Goal: Check status: Check status

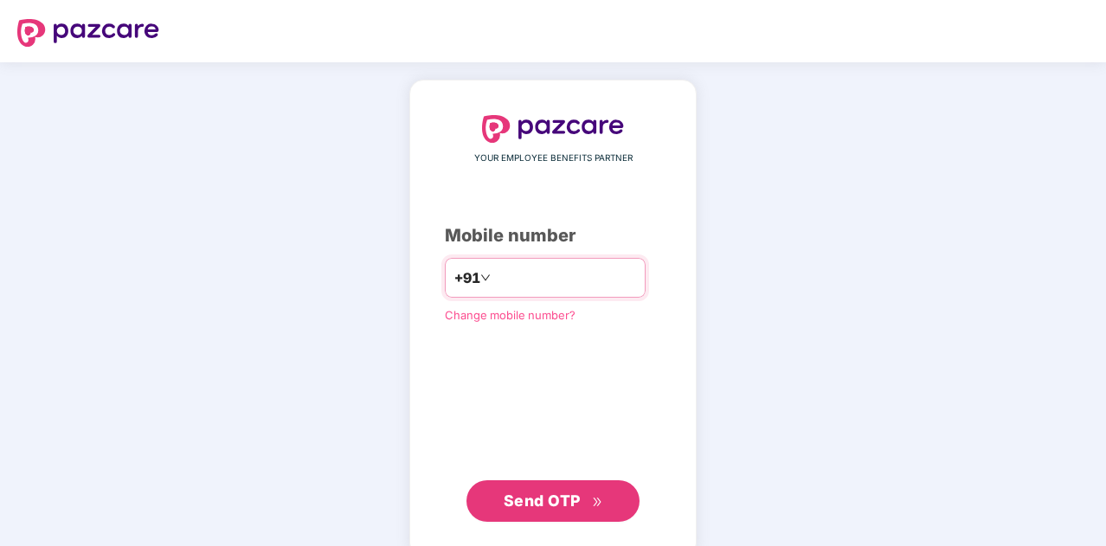
click at [552, 280] on input "number" at bounding box center [565, 278] width 142 height 28
type input "**********"
click at [523, 492] on span "Send OTP" at bounding box center [542, 501] width 77 height 18
click at [535, 269] on input "number" at bounding box center [565, 278] width 142 height 28
type input "**********"
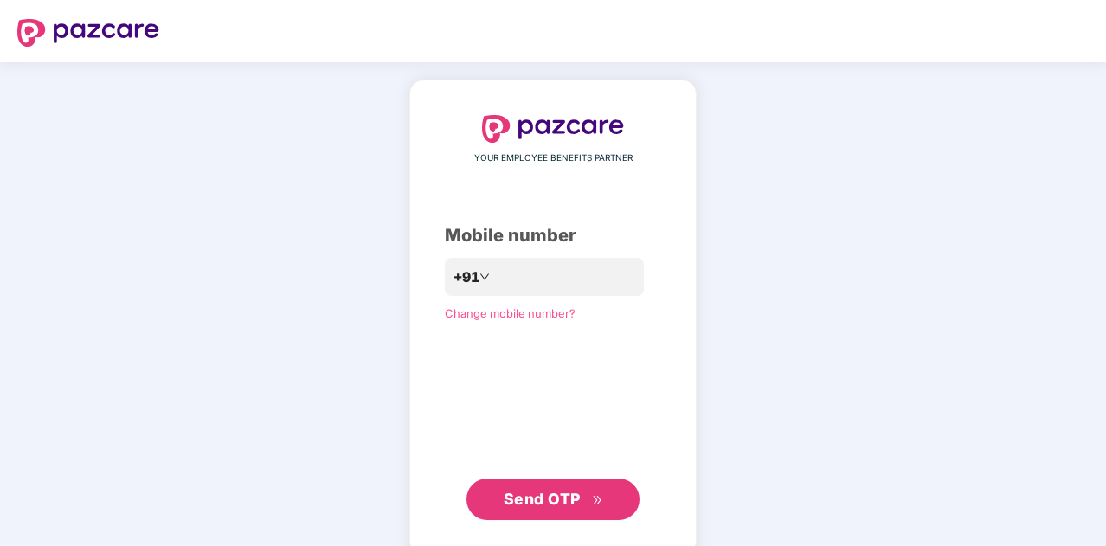
click at [519, 494] on span "Send OTP" at bounding box center [542, 499] width 77 height 18
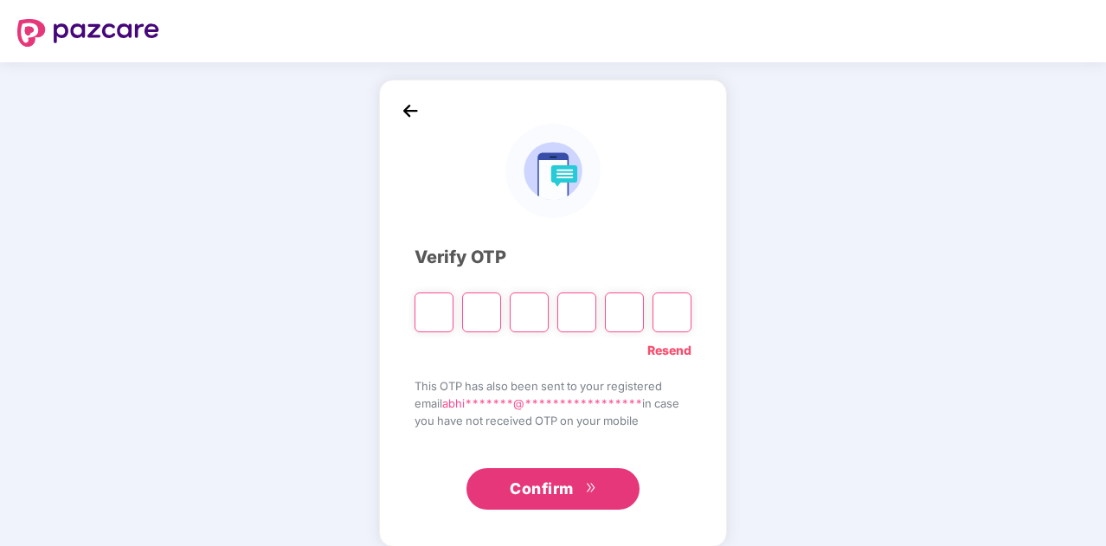
type input "*"
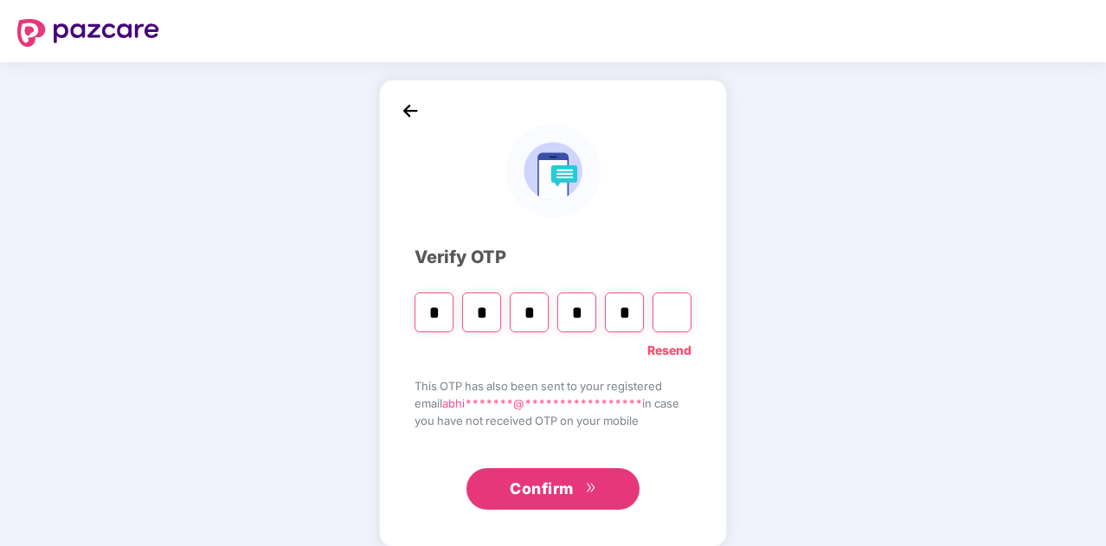
type input "*"
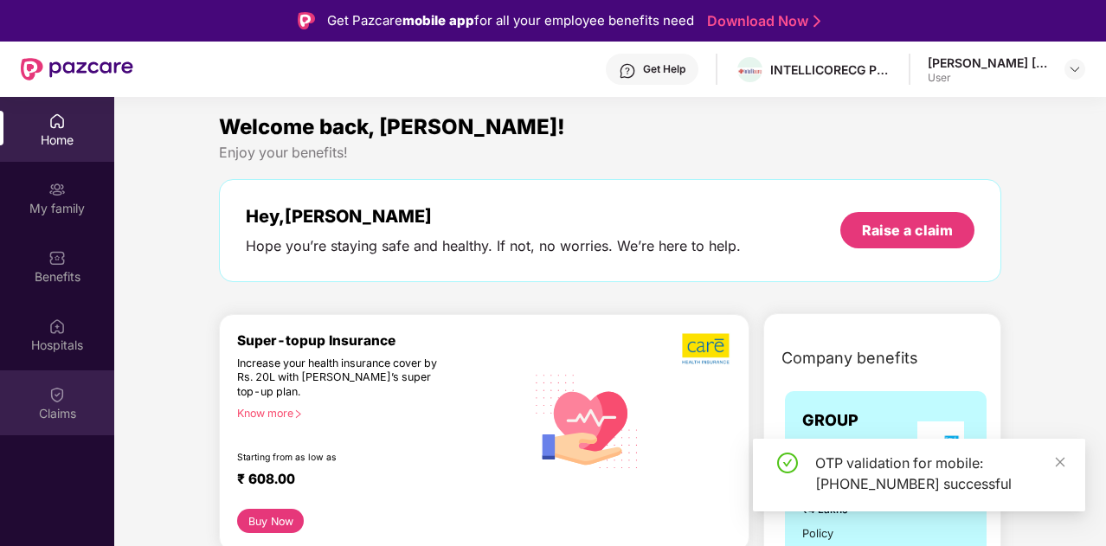
click at [74, 407] on div "Claims" at bounding box center [57, 413] width 114 height 17
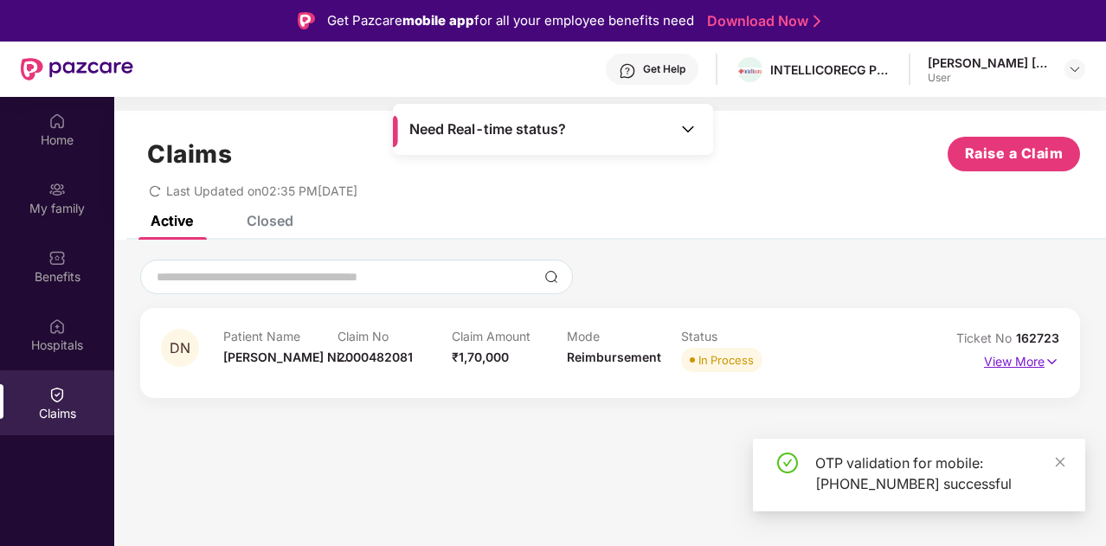
click at [1043, 365] on p "View More" at bounding box center [1021, 359] width 75 height 23
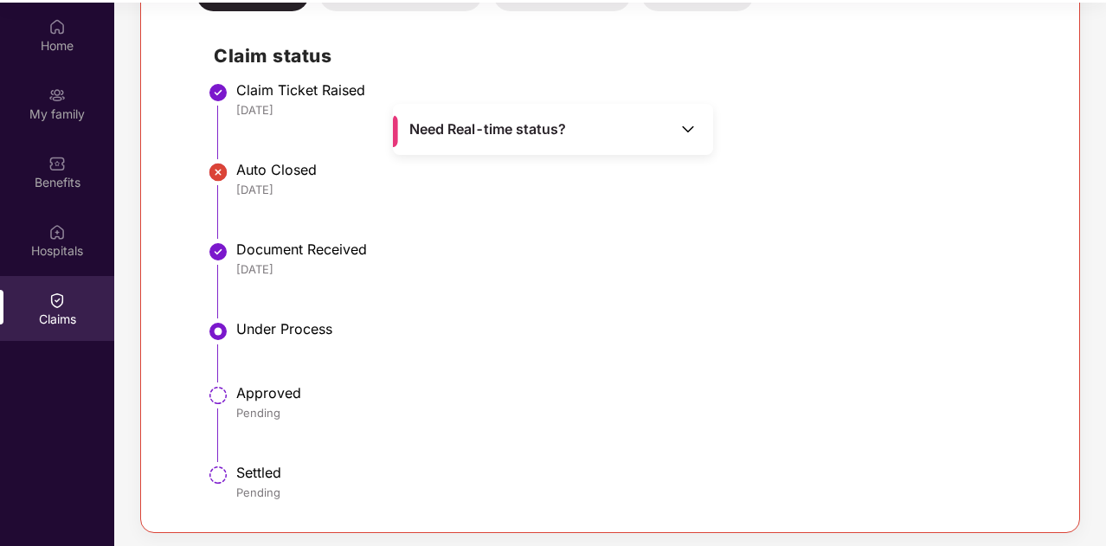
scroll to position [97, 0]
